Goal: Task Accomplishment & Management: Manage account settings

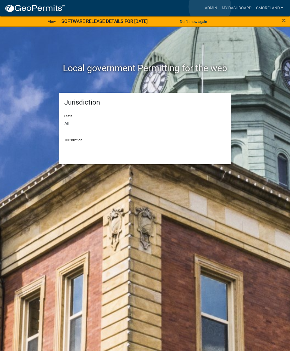
click at [210, 7] on link "Admin" at bounding box center [210, 8] width 17 height 11
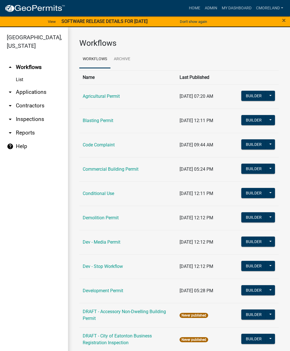
click at [31, 121] on link "arrow_drop_down Inspections" at bounding box center [34, 120] width 68 height 14
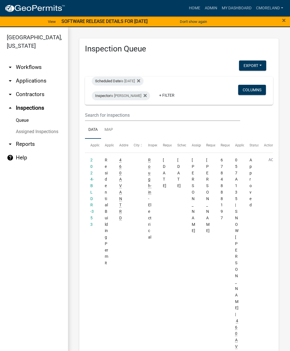
click at [130, 77] on div "Scheduled Date is [DATE]" at bounding box center [118, 81] width 52 height 9
click at [126, 102] on input "[DATE]" at bounding box center [132, 102] width 40 height 12
type input "[DATE]"
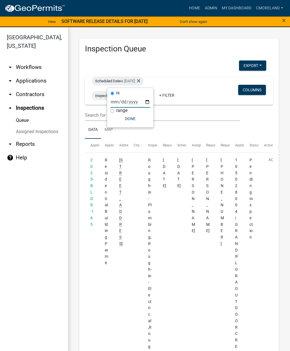
click at [124, 118] on button "Done" at bounding box center [130, 119] width 40 height 10
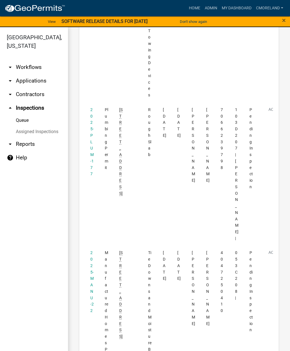
scroll to position [739, 0]
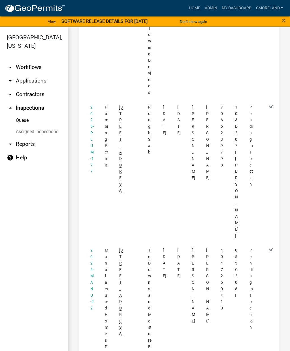
click at [92, 105] on link "2025-PLUM-177" at bounding box center [91, 139] width 3 height 69
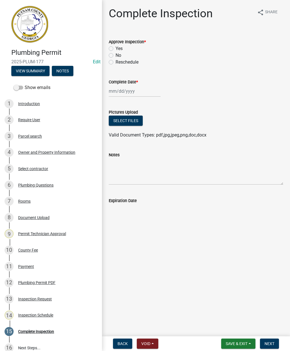
click at [115, 50] on label "Yes" at bounding box center [118, 48] width 7 height 7
click at [115, 49] on input "Yes" at bounding box center [117, 47] width 4 height 4
radio input "true"
click at [128, 93] on div at bounding box center [135, 91] width 52 height 12
select select "9"
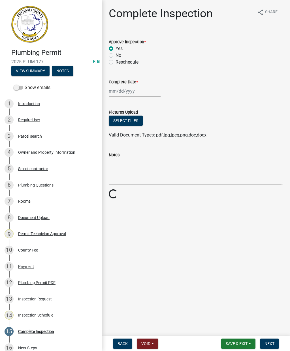
select select "2025"
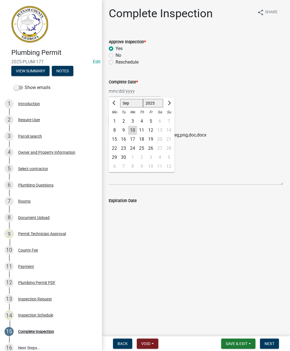
click at [136, 130] on div "10" at bounding box center [132, 130] width 9 height 9
type input "[DATE]"
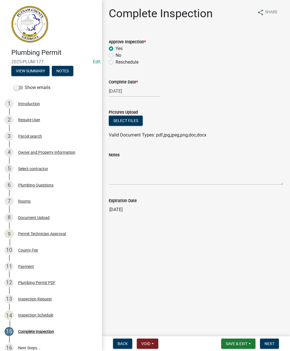
click at [273, 341] on button "Next" at bounding box center [269, 344] width 19 height 10
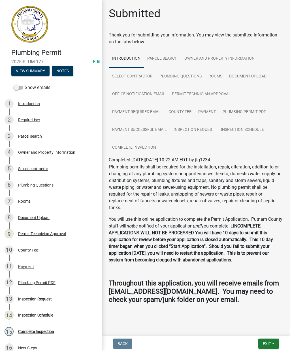
click at [270, 342] on span "Exit" at bounding box center [267, 344] width 8 height 5
click at [257, 329] on button "Save & Exit" at bounding box center [256, 330] width 45 height 14
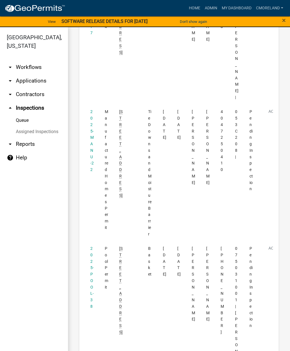
scroll to position [899, 0]
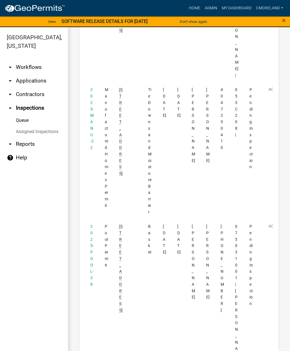
click at [90, 224] on link "2025-POOL-38" at bounding box center [91, 255] width 3 height 63
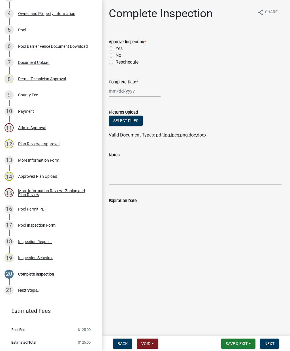
scroll to position [139, 0]
click at [35, 243] on div "Inspection Request" at bounding box center [35, 242] width 34 height 4
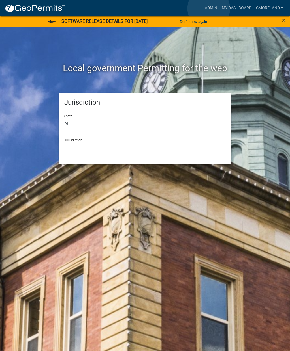
click at [209, 8] on link "Admin" at bounding box center [210, 8] width 17 height 11
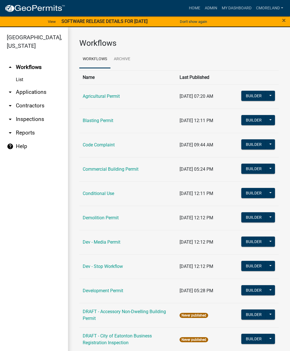
click at [33, 121] on link "arrow_drop_down Inspections" at bounding box center [34, 120] width 68 height 14
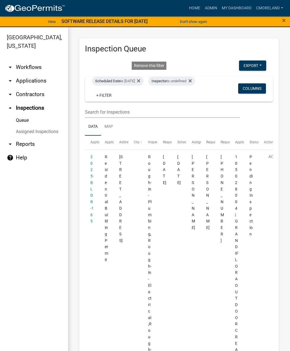
click at [140, 79] on icon at bounding box center [138, 81] width 3 height 5
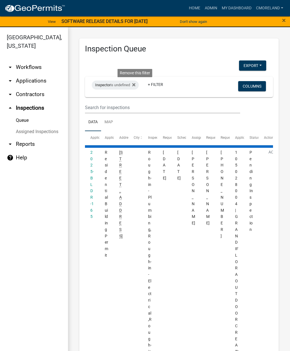
click at [135, 86] on div "Inspector is undefined Remove this filter" at bounding box center [115, 85] width 47 height 9
select select "a0ea4169-8540-4a2c-b9f4-cf4c1ffdeb95"
select select "2: 50"
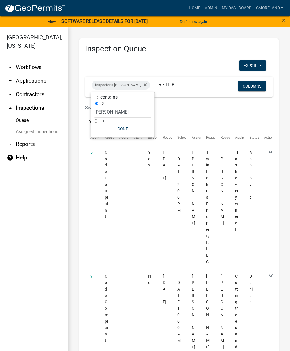
click at [177, 106] on input "text" at bounding box center [162, 108] width 155 height 12
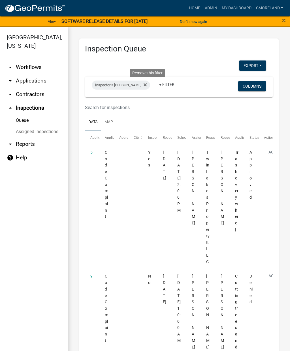
click at [147, 85] on icon at bounding box center [144, 85] width 3 height 5
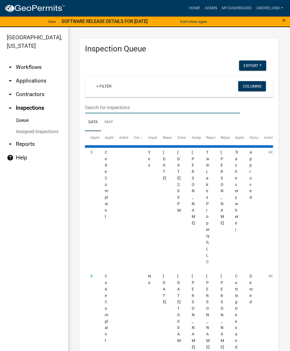
click at [123, 109] on input "text" at bounding box center [162, 108] width 155 height 12
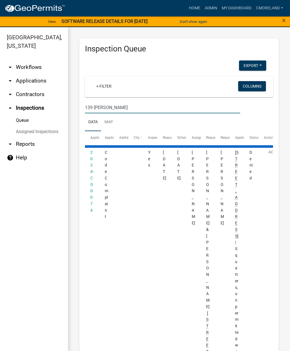
type input "139 gregor"
select select "2: 50"
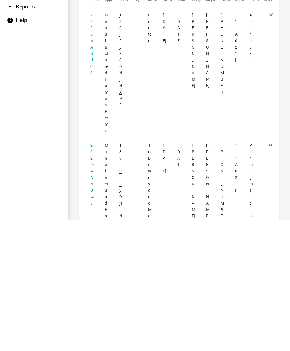
type input "139 Gregory ln"
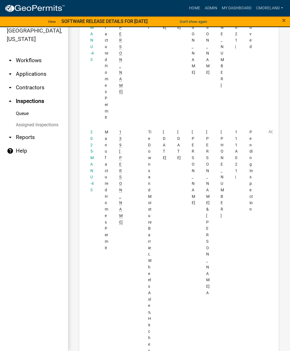
scroll to position [144, 0]
click at [91, 139] on link "2025-MANU-43" at bounding box center [91, 161] width 3 height 63
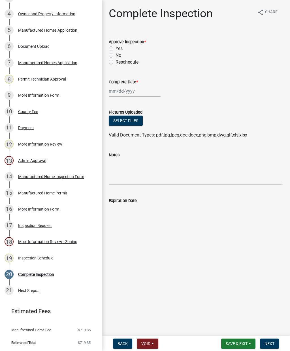
scroll to position [147, 0]
click at [39, 260] on div "Inspection Schedule" at bounding box center [35, 259] width 35 height 4
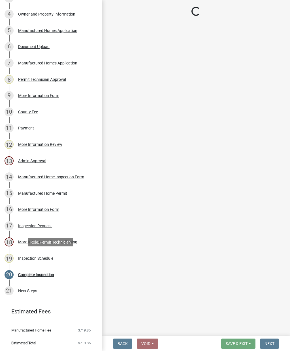
select select "a0ea4169-8540-4a2c-b9f4-cf4c1ffdeb95"
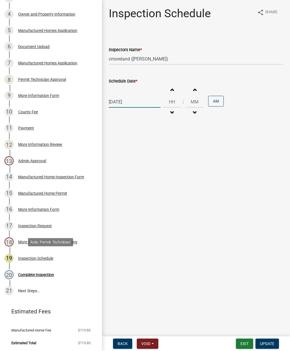
click at [124, 104] on div "[DATE]" at bounding box center [135, 102] width 52 height 12
select select "9"
select select "2025"
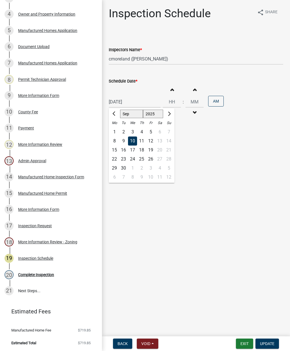
click at [112, 151] on div "15" at bounding box center [114, 150] width 9 height 9
type input "09/15/2025"
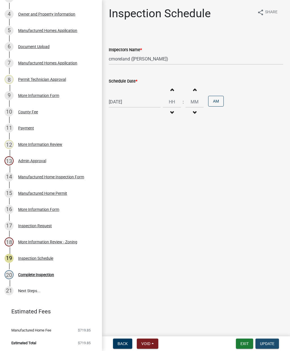
click at [263, 345] on span "Update" at bounding box center [267, 344] width 14 height 5
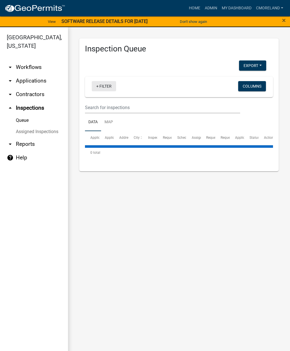
click at [107, 87] on link "+ Filter" at bounding box center [104, 86] width 24 height 10
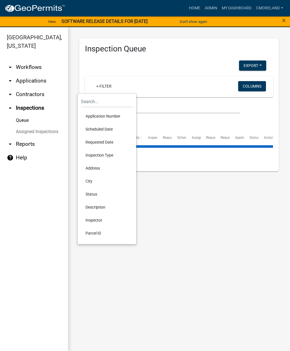
select select "2: 50"
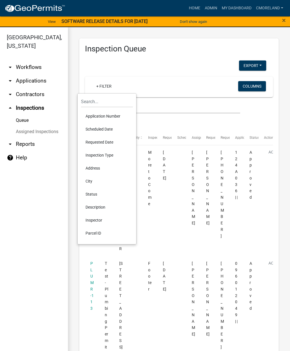
click at [99, 129] on li "Scheduled Date" at bounding box center [107, 129] width 52 height 13
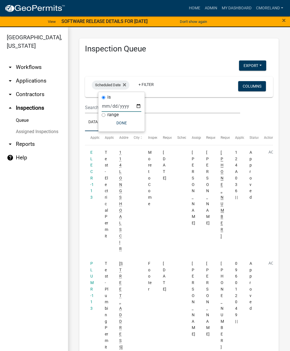
click at [117, 104] on input "date" at bounding box center [122, 106] width 40 height 12
type input "[DATE]"
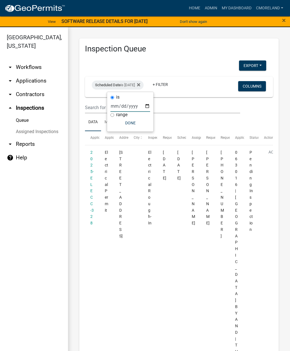
click at [124, 123] on button "Done" at bounding box center [130, 123] width 40 height 10
click at [172, 83] on link "+ Filter" at bounding box center [160, 84] width 24 height 10
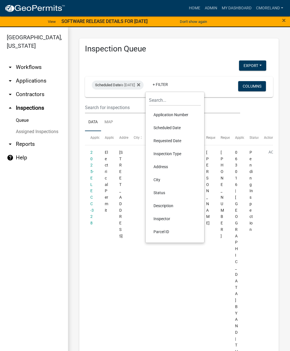
click at [166, 215] on li "Inspector" at bounding box center [175, 218] width 52 height 13
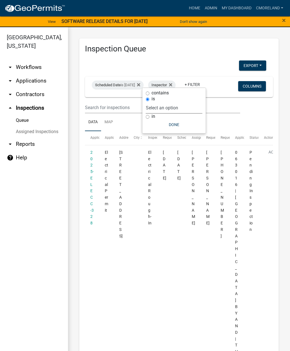
click at [194, 105] on select "Select an option None Michele Rivera Dorothy Evans Stephanie Morris Quistan Jam…" at bounding box center [174, 108] width 57 height 12
select select "a0ea4169-8540-4a2c-b9f4-cf4c1ffdeb95"
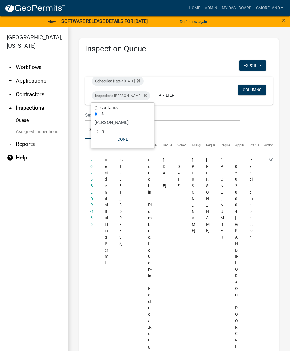
click at [122, 137] on button "Done" at bounding box center [122, 139] width 57 height 10
click at [35, 79] on link "arrow_drop_down Applications" at bounding box center [34, 81] width 68 height 14
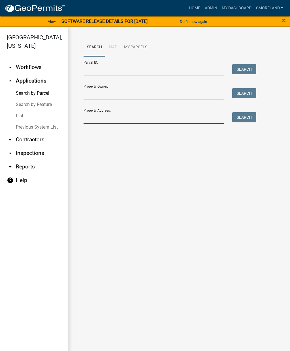
click at [98, 112] on input "Property Address:" at bounding box center [153, 118] width 140 height 12
type input "436 Greensboro rd"
click at [242, 119] on button "Search" at bounding box center [244, 117] width 24 height 10
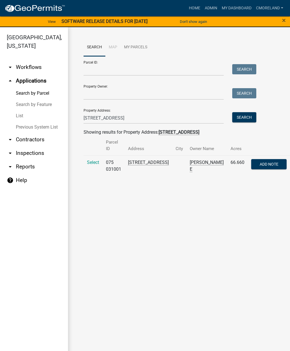
click at [95, 162] on span "Select" at bounding box center [93, 162] width 12 height 5
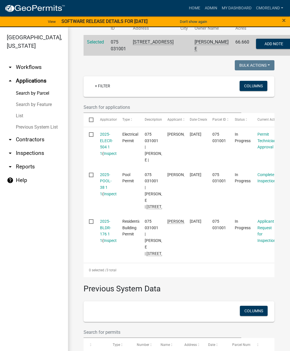
scroll to position [121, 0]
click at [106, 243] on link "2025-BLDR-176 1 1" at bounding box center [105, 231] width 11 height 24
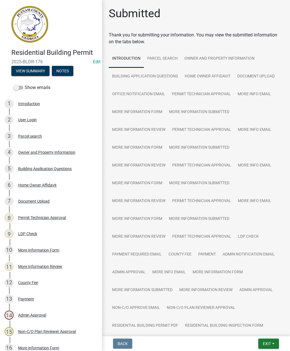
click at [38, 203] on div "Document Upload" at bounding box center [33, 201] width 31 height 4
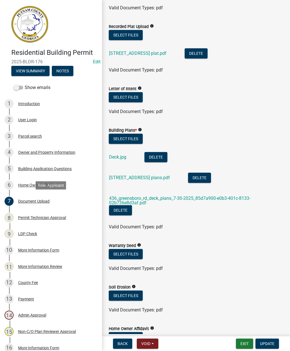
scroll to position [202, 0]
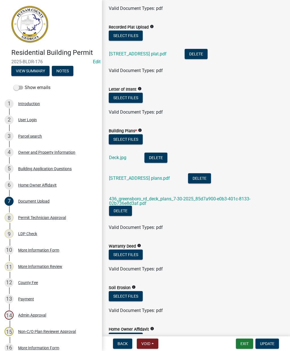
click at [134, 180] on link "436 greensboro rd plans.pdf" at bounding box center [139, 178] width 61 height 5
click at [152, 201] on link "436_greensboro_rd_deck_plans_7-30-2025_85d7a900-e0b3-401c-8133-02b736e8d3af.pdf" at bounding box center [179, 201] width 141 height 10
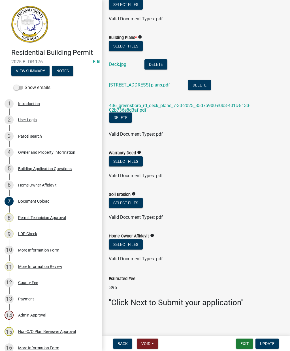
scroll to position [295, 0]
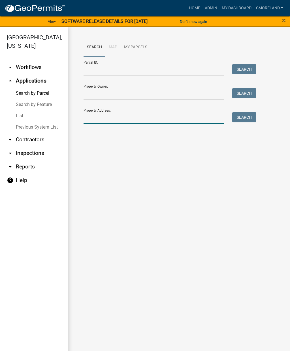
click at [105, 114] on input "Property Address:" at bounding box center [153, 118] width 140 height 12
type input "436 Greensboro rd"
click at [243, 116] on button "Search" at bounding box center [244, 117] width 24 height 10
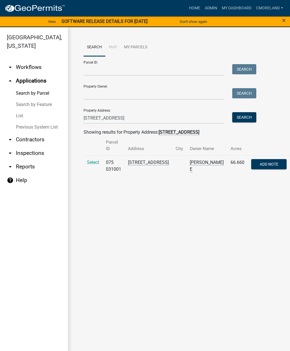
click at [92, 162] on span "Select" at bounding box center [93, 162] width 12 height 5
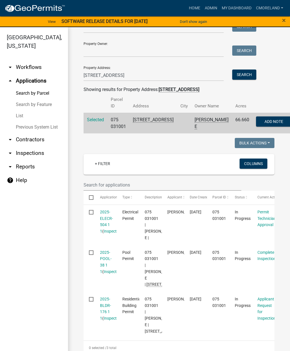
scroll to position [44, 0]
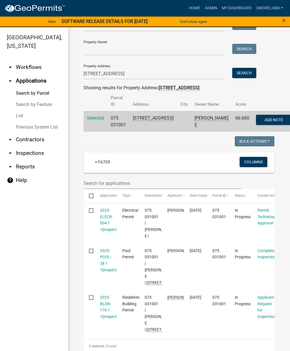
click at [104, 219] on link "2025-ELECR-504 1 1" at bounding box center [106, 220] width 13 height 24
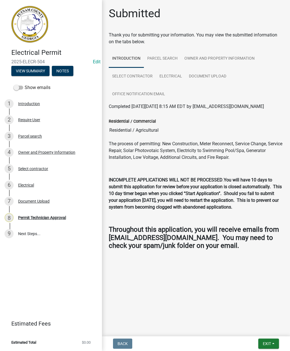
click at [29, 187] on div "Electrical" at bounding box center [26, 185] width 16 height 4
